Goal: Task Accomplishment & Management: Use online tool/utility

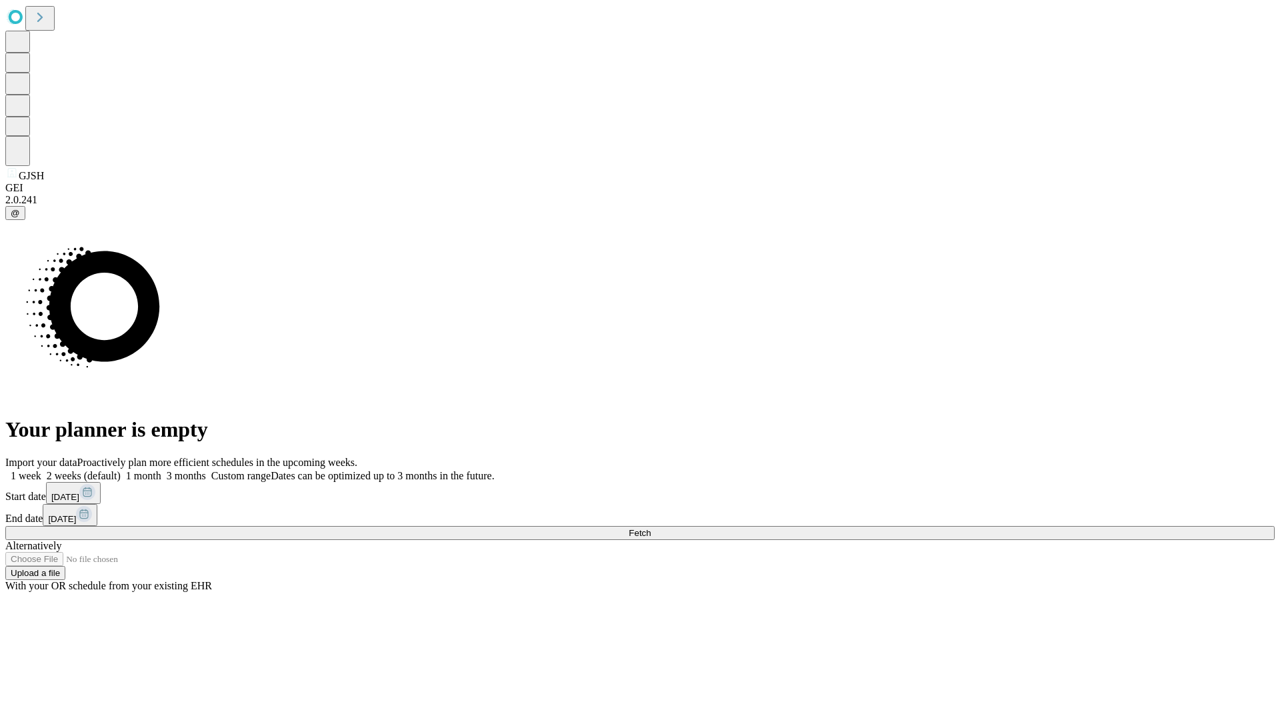
click at [651, 528] on span "Fetch" at bounding box center [640, 533] width 22 height 10
